Goal: Entertainment & Leisure: Consume media (video, audio)

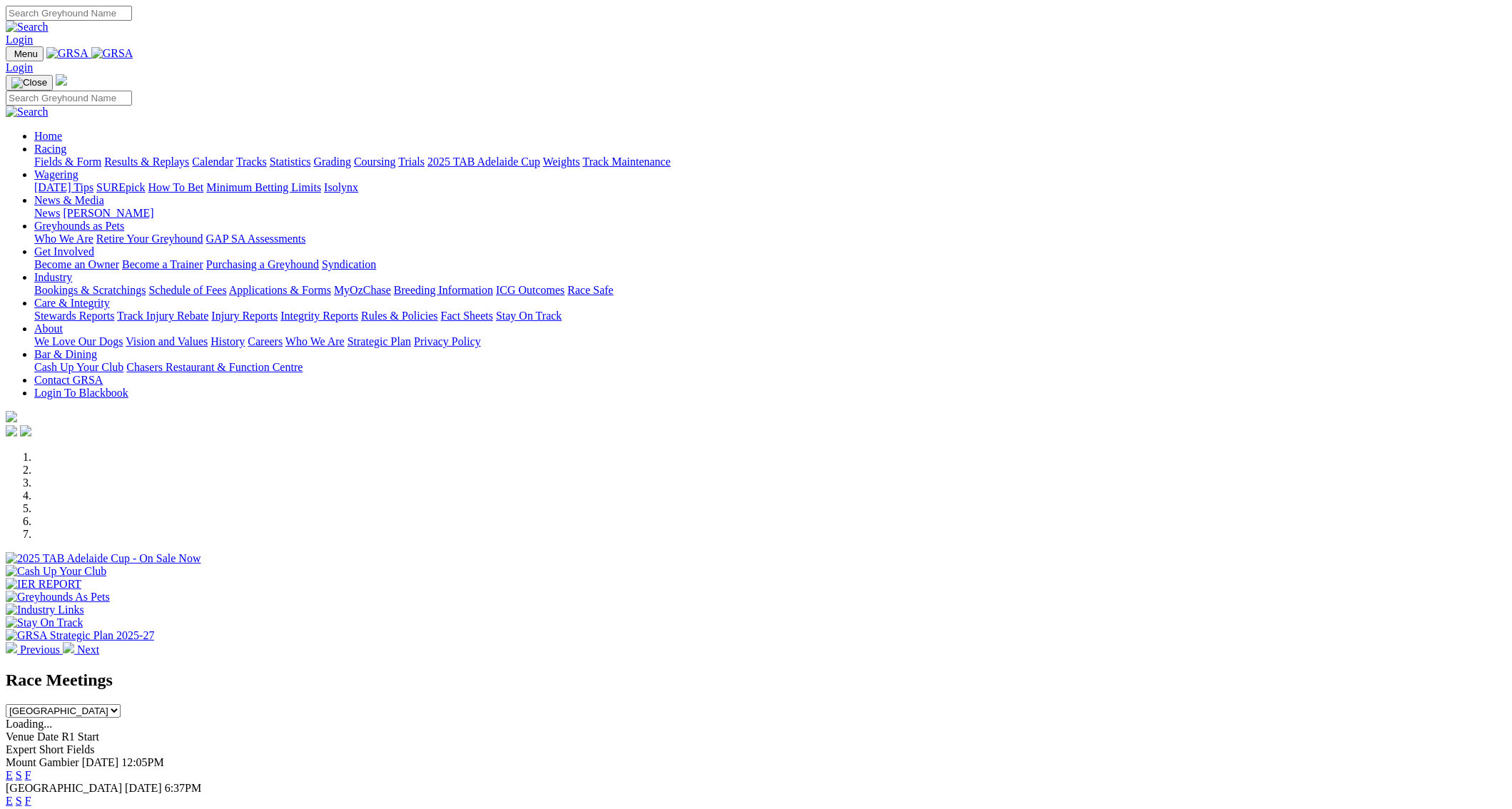
click at [189, 156] on link "Results & Replays" at bounding box center [147, 162] width 85 height 12
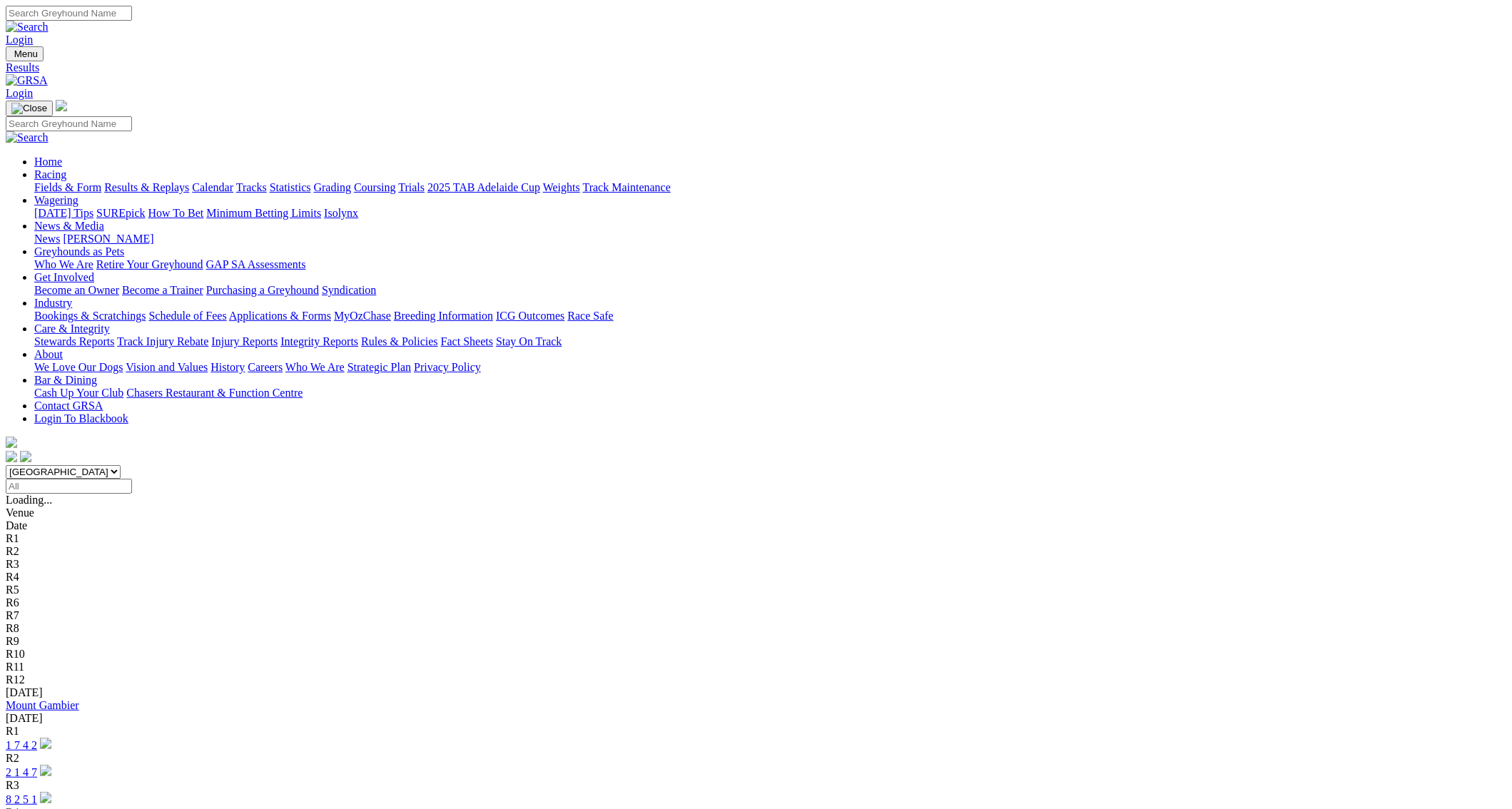
click at [37, 793] on link "8 2 5 1" at bounding box center [22, 799] width 31 height 12
